Goal: Task Accomplishment & Management: Complete application form

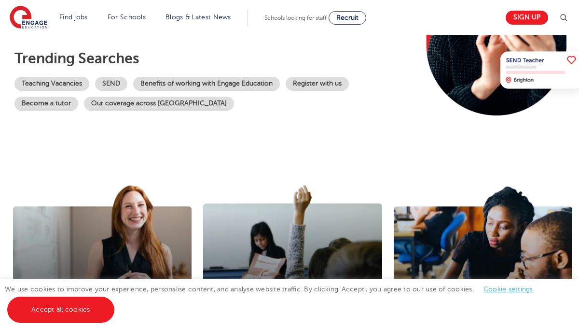
scroll to position [195, 0]
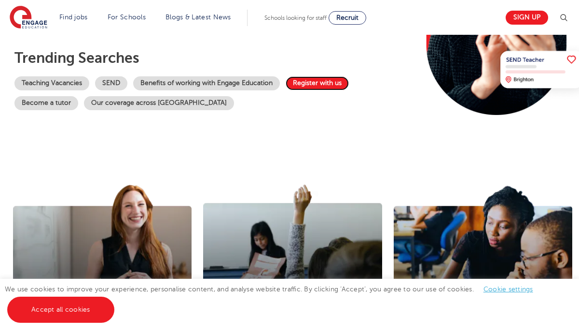
click at [322, 81] on link "Register with us" at bounding box center [317, 83] width 63 height 14
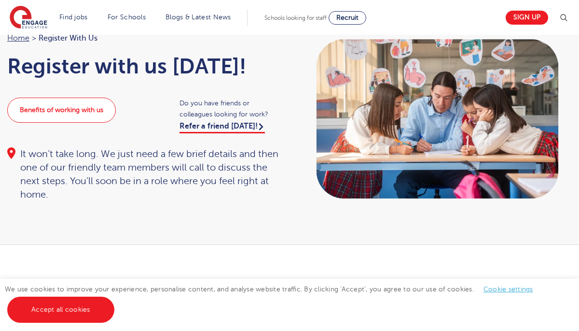
scroll to position [59, 0]
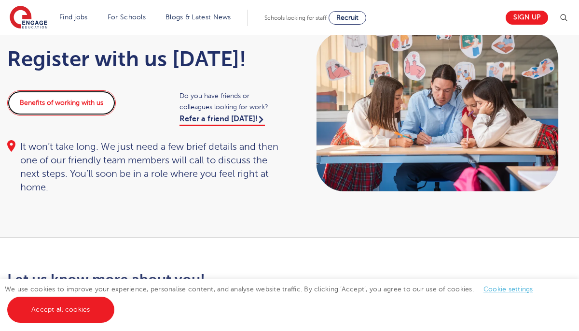
click at [87, 109] on link "Benefits of working with us" at bounding box center [61, 102] width 109 height 25
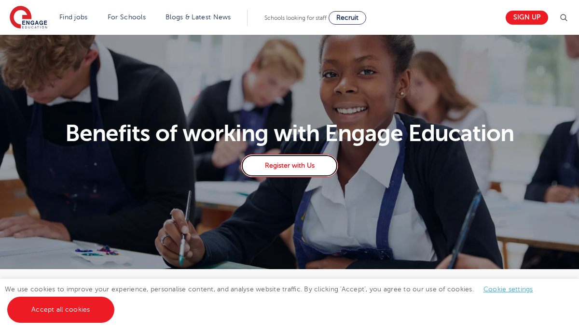
click at [281, 159] on link "Register with Us" at bounding box center [290, 165] width 98 height 23
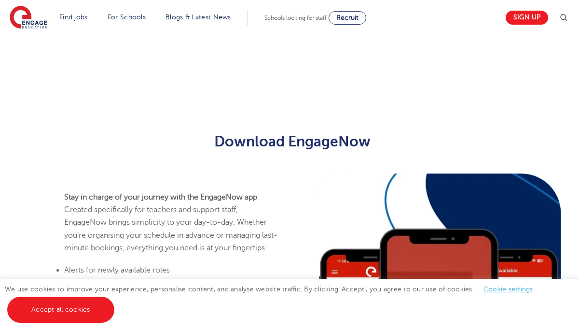
scroll to position [348, 0]
